Goal: Task Accomplishment & Management: Use online tool/utility

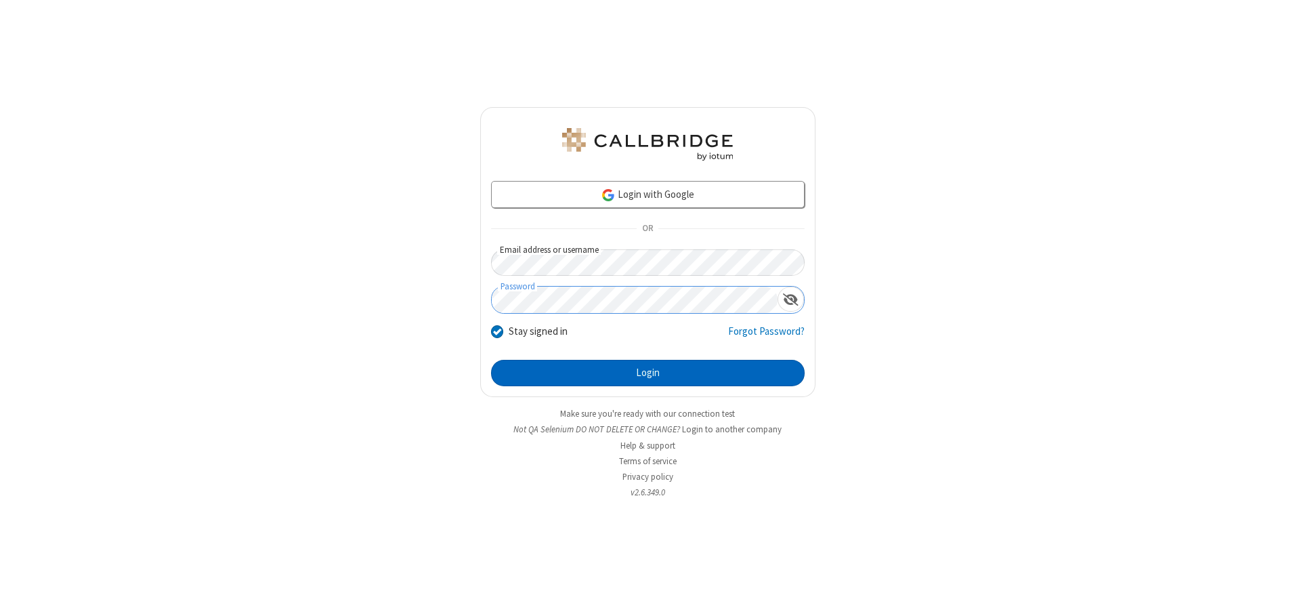
click at [647, 372] on button "Login" at bounding box center [648, 373] width 314 height 27
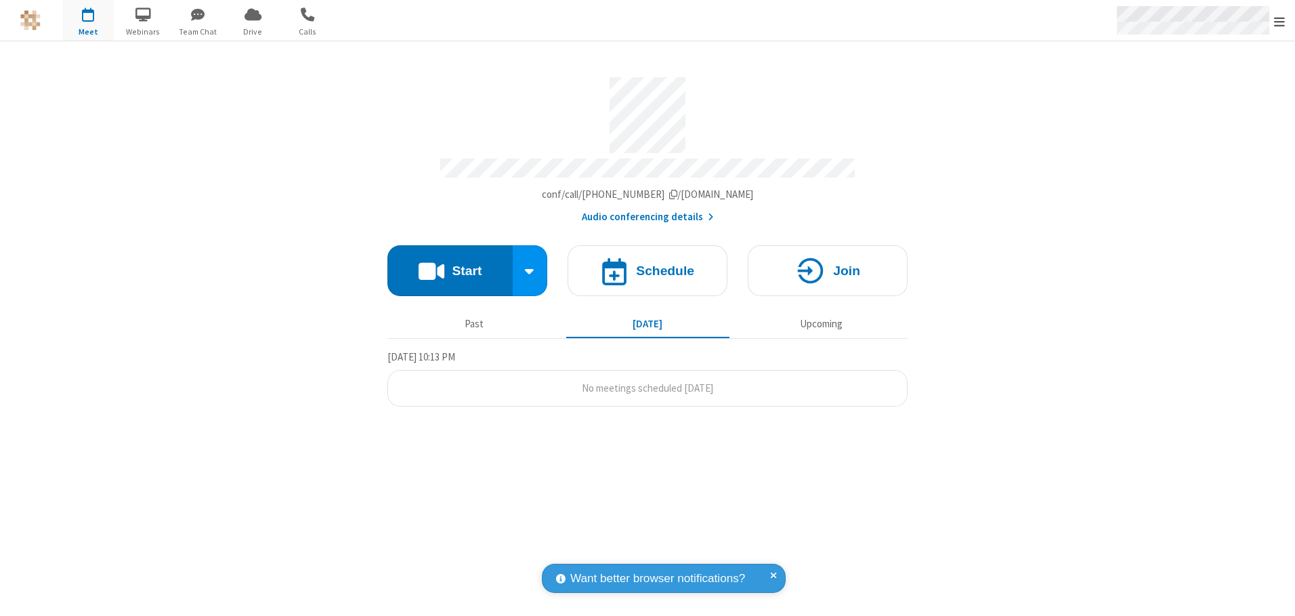
click at [1279, 21] on span "Open menu" at bounding box center [1279, 22] width 11 height 14
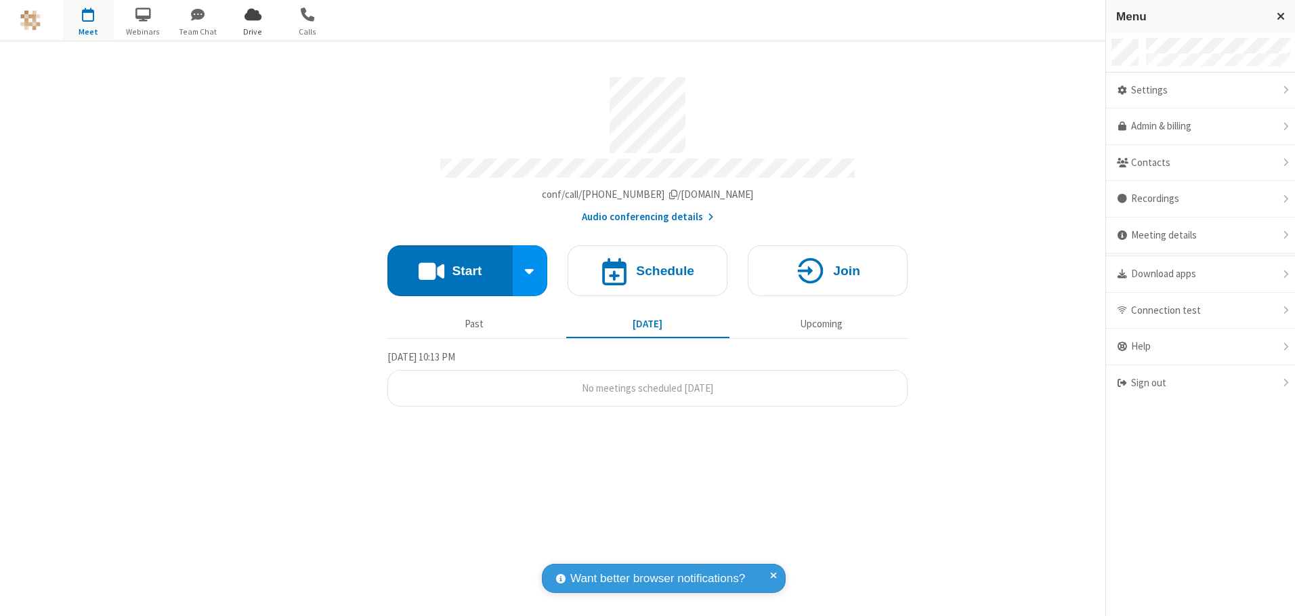
click at [253, 31] on span "Drive" at bounding box center [253, 32] width 51 height 12
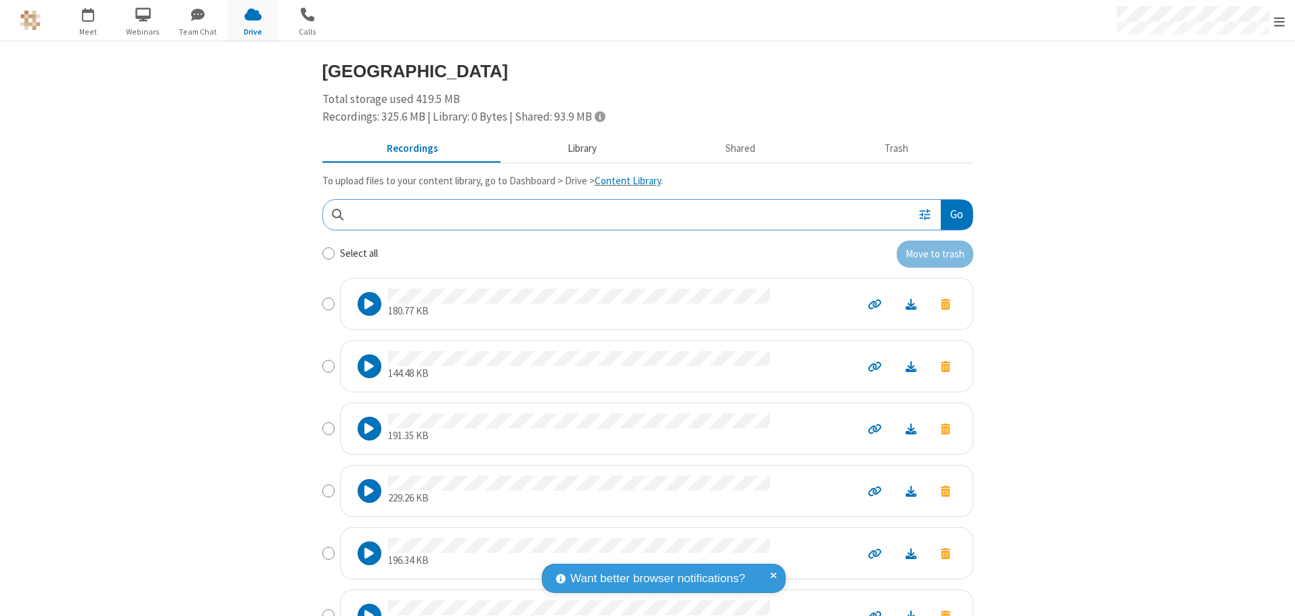
click at [575, 148] on button "Library" at bounding box center [581, 149] width 158 height 26
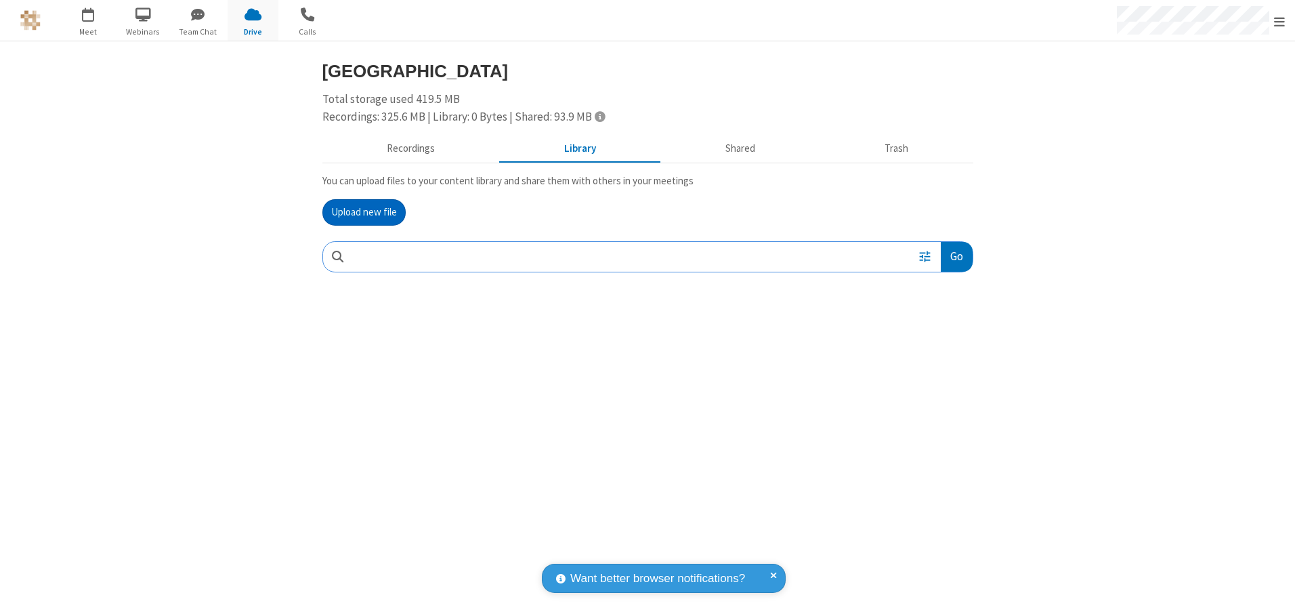
click at [364, 212] on button "Upload new file" at bounding box center [363, 212] width 83 height 27
click at [945, 345] on span "Move to trash" at bounding box center [945, 345] width 9 height 12
click at [896, 148] on button "Trash" at bounding box center [896, 149] width 153 height 26
